Goal: Navigation & Orientation: Find specific page/section

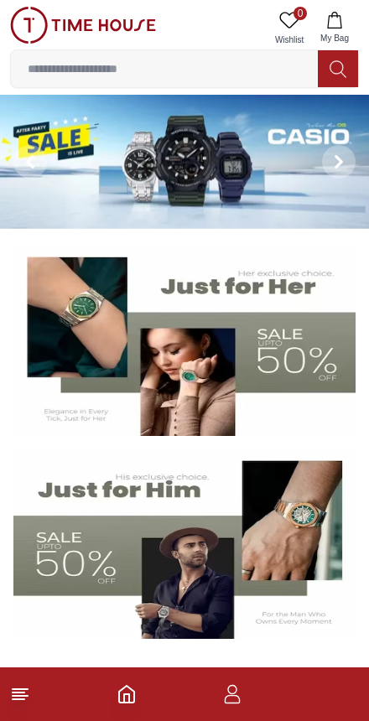
click at [240, 685] on icon "button" at bounding box center [232, 694] width 20 height 20
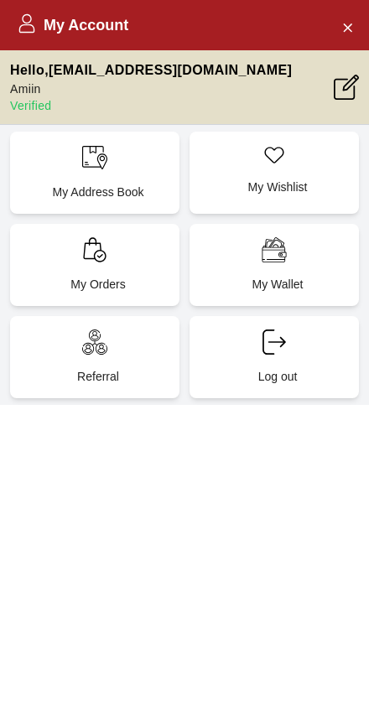
click at [29, 3] on div "My Account" at bounding box center [184, 25] width 369 height 50
click at [25, 24] on icon at bounding box center [27, 28] width 16 height 8
click at [18, 29] on icon at bounding box center [27, 23] width 20 height 20
click at [17, 29] on icon at bounding box center [27, 23] width 20 height 20
click at [340, 21] on icon "Close Account" at bounding box center [346, 27] width 13 height 21
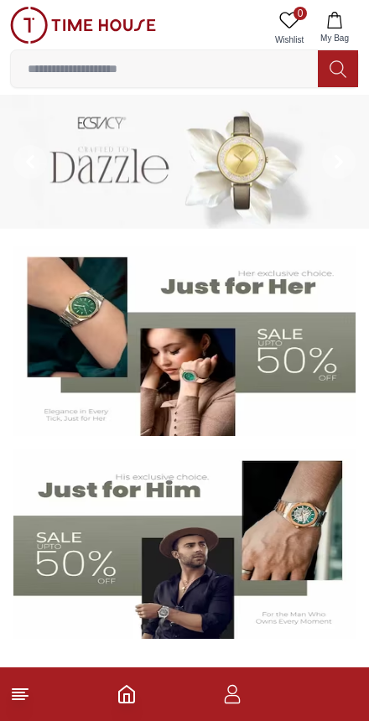
click at [122, 709] on footer at bounding box center [184, 694] width 369 height 54
click at [131, 697] on icon "Home" at bounding box center [127, 694] width 20 height 20
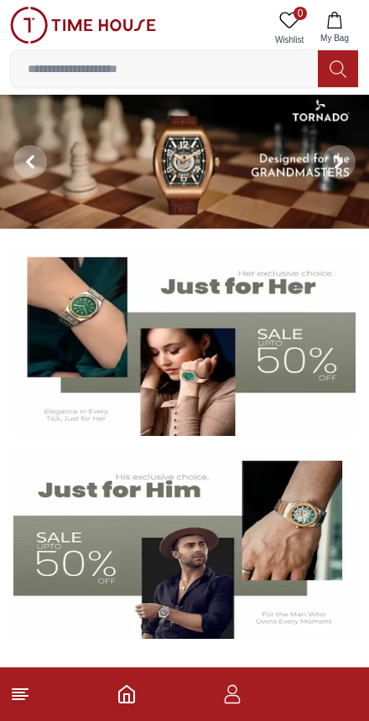
click at [335, 24] on icon "button" at bounding box center [334, 20] width 17 height 17
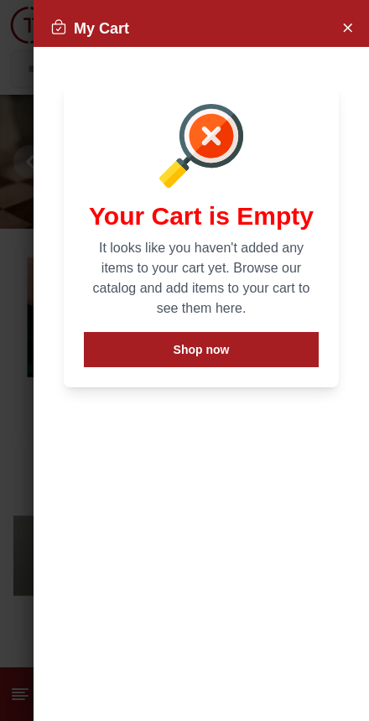
click at [15, 80] on div at bounding box center [184, 360] width 369 height 721
click at [14, 80] on div at bounding box center [184, 360] width 369 height 721
click at [342, 23] on icon "Close Account" at bounding box center [346, 27] width 13 height 21
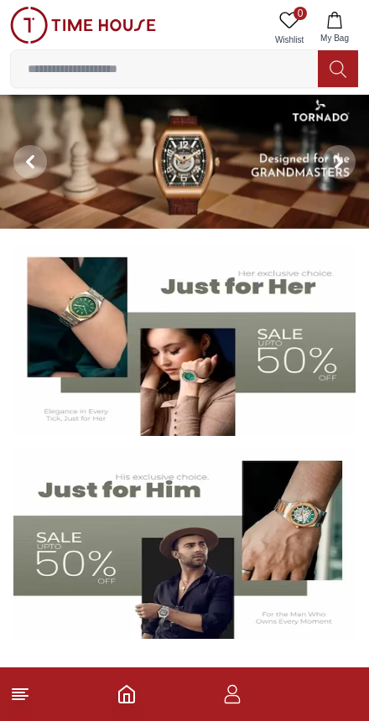
click at [119, 55] on input at bounding box center [164, 69] width 307 height 34
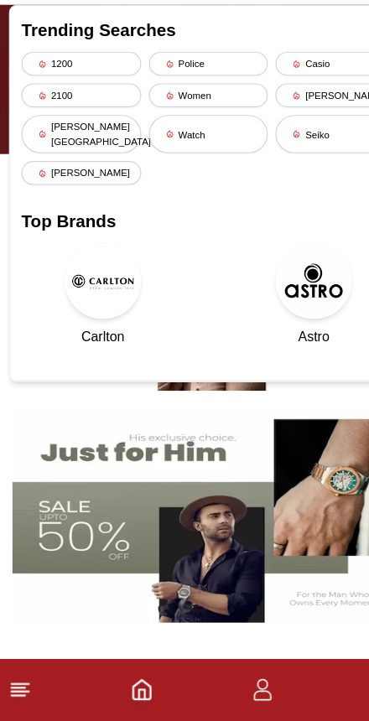
scroll to position [4, 0]
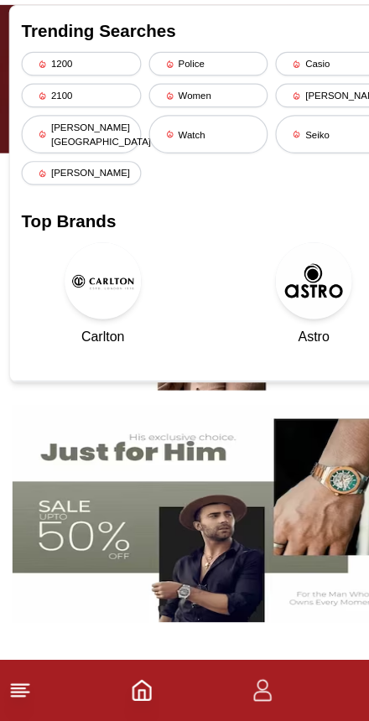
click at [281, 303] on img at bounding box center [276, 336] width 67 height 67
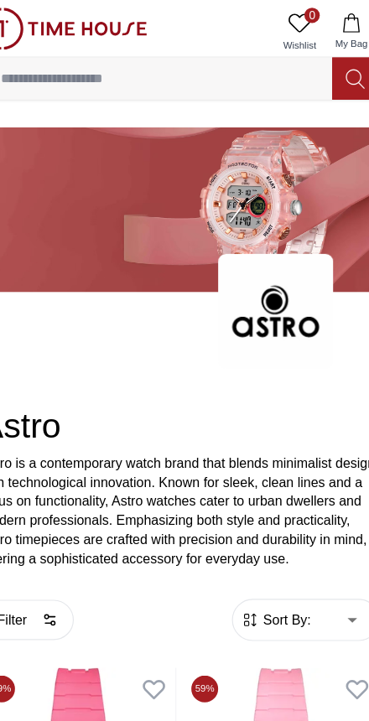
click at [143, 65] on input at bounding box center [164, 69] width 307 height 34
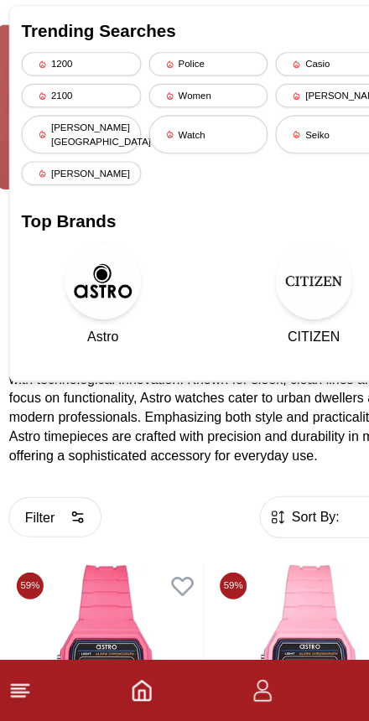
scroll to position [18, 0]
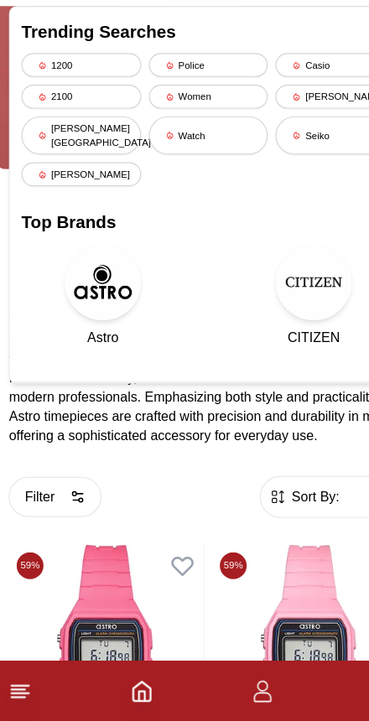
click at [275, 303] on img at bounding box center [276, 336] width 67 height 67
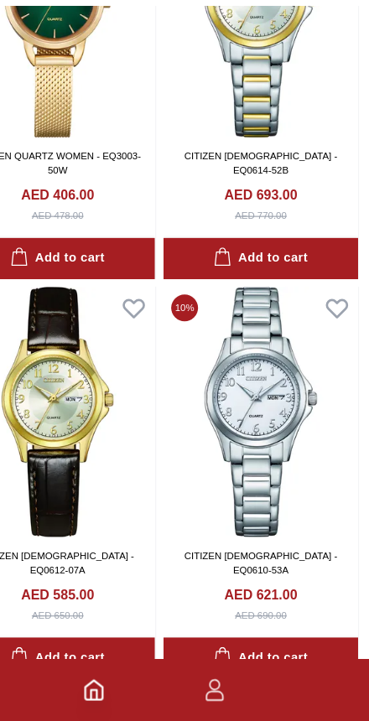
scroll to position [900, 0]
